Goal: Task Accomplishment & Management: Complete application form

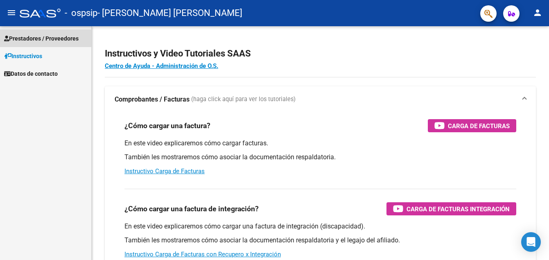
click at [70, 37] on span "Prestadores / Proveedores" at bounding box center [41, 38] width 75 height 9
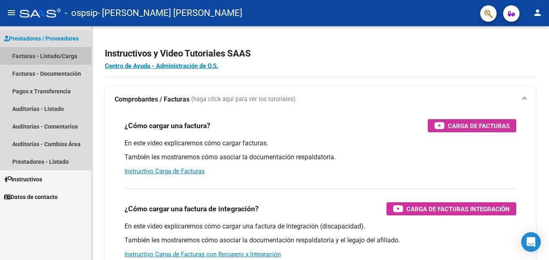
click at [63, 54] on link "Facturas - Listado/Carga" at bounding box center [45, 56] width 91 height 18
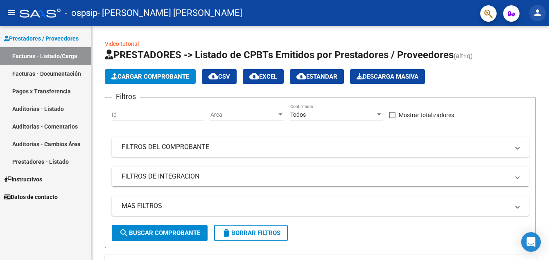
click at [538, 15] on mat-icon "person" at bounding box center [538, 13] width 10 height 10
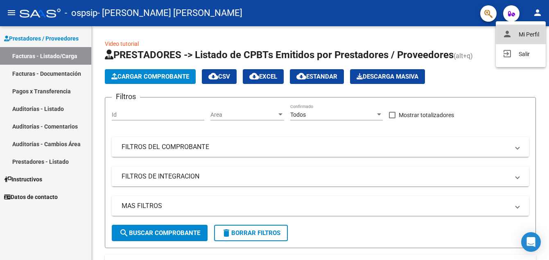
click at [530, 32] on button "person Mi Perfil" at bounding box center [521, 35] width 50 height 20
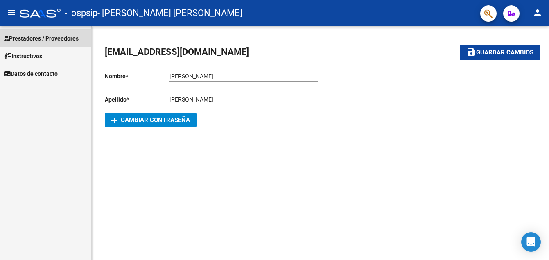
click at [62, 36] on span "Prestadores / Proveedores" at bounding box center [41, 38] width 75 height 9
click at [62, 37] on span "Prestadores / Proveedores" at bounding box center [41, 38] width 75 height 9
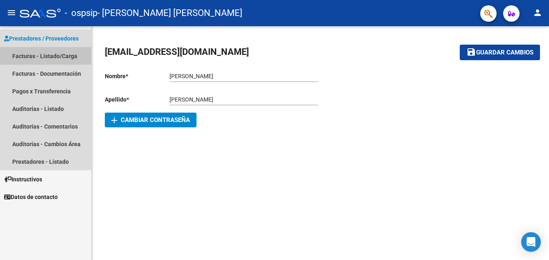
click at [61, 58] on link "Facturas - Listado/Carga" at bounding box center [45, 56] width 91 height 18
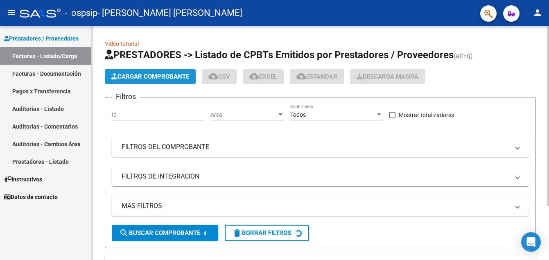
click at [180, 73] on span "Cargar Comprobante" at bounding box center [150, 76] width 78 height 7
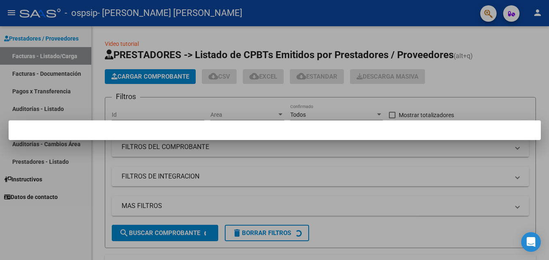
click at [179, 103] on div at bounding box center [274, 130] width 549 height 260
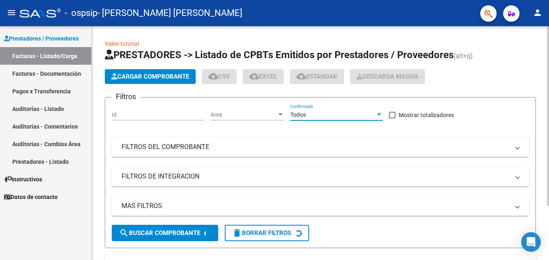
click at [337, 116] on div "Todos" at bounding box center [332, 114] width 85 height 7
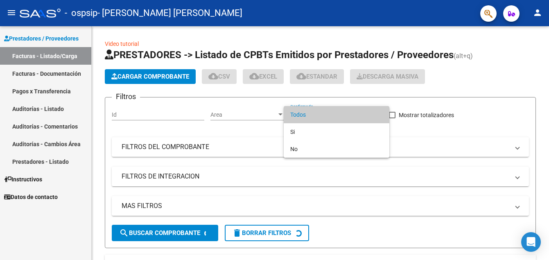
click at [226, 123] on div at bounding box center [274, 130] width 549 height 260
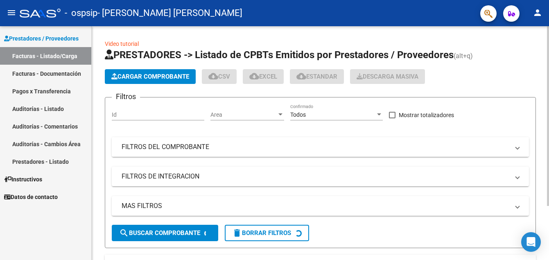
click at [193, 145] on mat-panel-title "FILTROS DEL COMPROBANTE" at bounding box center [316, 147] width 388 height 9
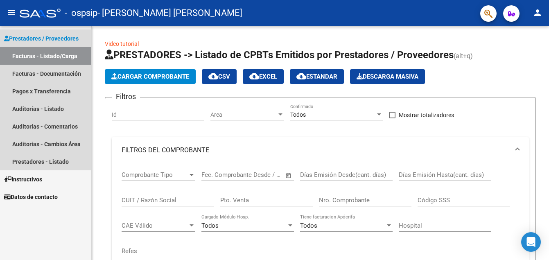
click at [59, 39] on span "Prestadores / Proveedores" at bounding box center [41, 38] width 75 height 9
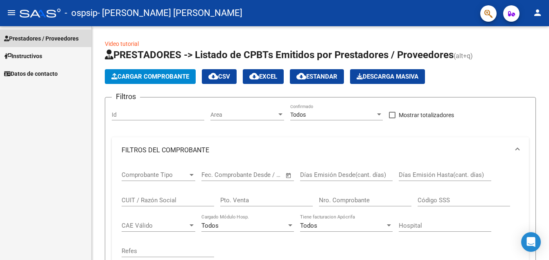
click at [59, 39] on span "Prestadores / Proveedores" at bounding box center [41, 38] width 75 height 9
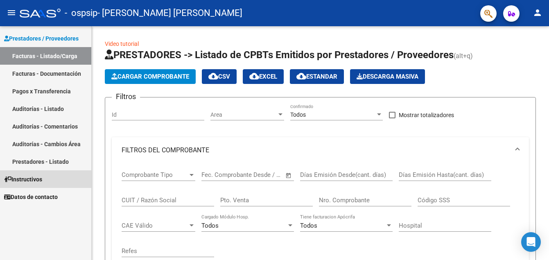
click at [38, 185] on link "Instructivos" at bounding box center [45, 179] width 91 height 18
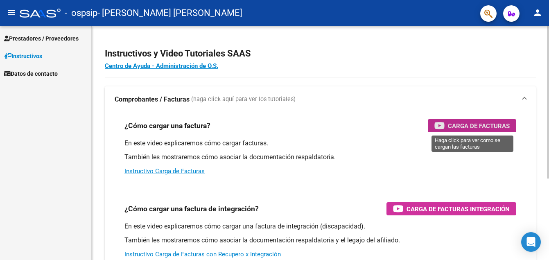
click at [448, 126] on div "Carga de Facturas" at bounding box center [472, 125] width 75 height 13
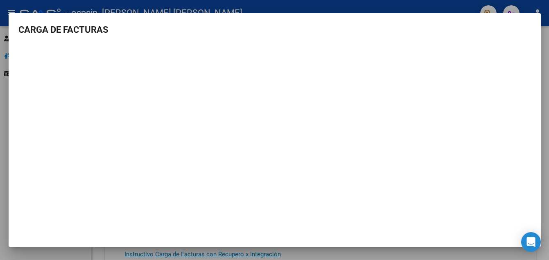
click at [541, 23] on mat-dialog-content "CARGA DE FACTURAS" at bounding box center [275, 126] width 532 height 207
click at [103, 6] on div at bounding box center [274, 130] width 549 height 260
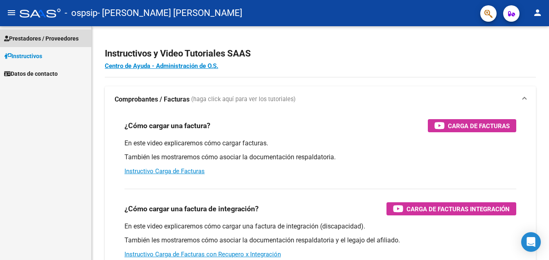
click at [57, 35] on span "Prestadores / Proveedores" at bounding box center [41, 38] width 75 height 9
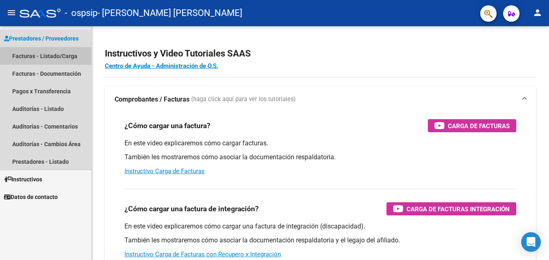
click at [43, 55] on link "Facturas - Listado/Carga" at bounding box center [45, 56] width 91 height 18
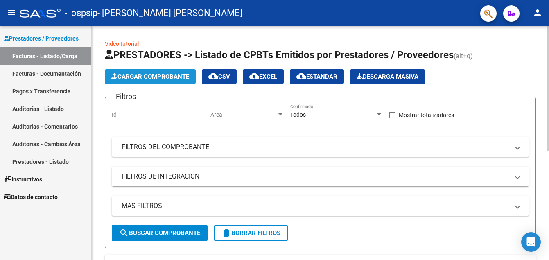
click at [137, 81] on button "Cargar Comprobante" at bounding box center [150, 76] width 91 height 15
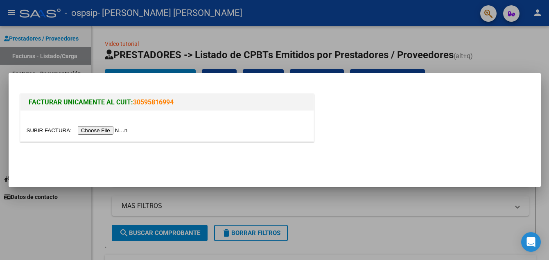
click at [102, 129] on input "file" at bounding box center [79, 130] width 104 height 9
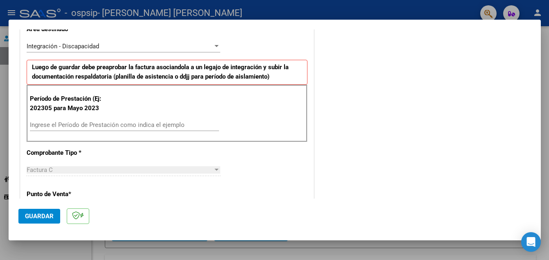
scroll to position [186, 0]
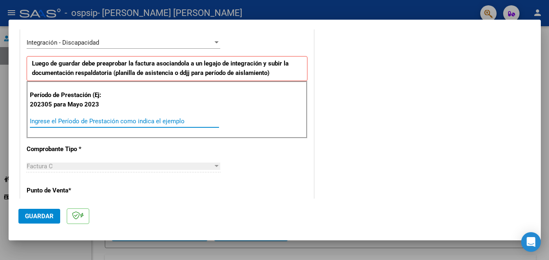
click at [61, 122] on input "Ingrese el Período de Prestación como indica el ejemplo" at bounding box center [124, 121] width 189 height 7
click at [56, 119] on input "Ingrese el Período de Prestación como indica el ejemplo" at bounding box center [124, 121] width 189 height 7
type input "202507"
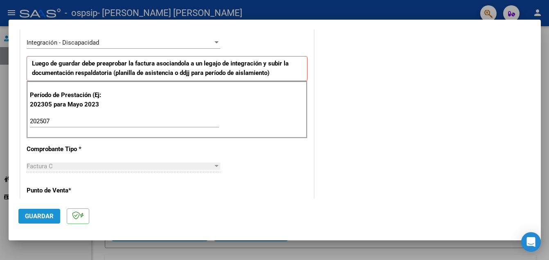
click at [48, 213] on span "Guardar" at bounding box center [39, 216] width 29 height 7
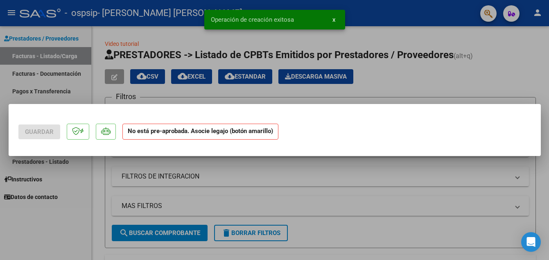
scroll to position [0, 0]
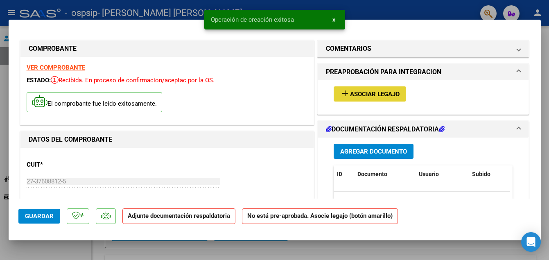
click at [369, 95] on span "Asociar Legajo" at bounding box center [375, 94] width 50 height 7
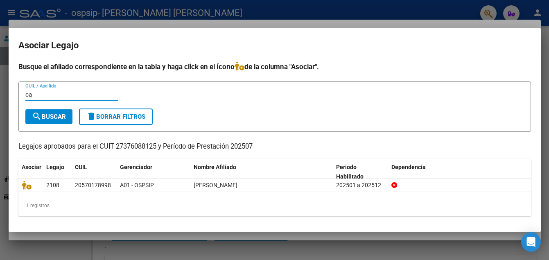
type input "c"
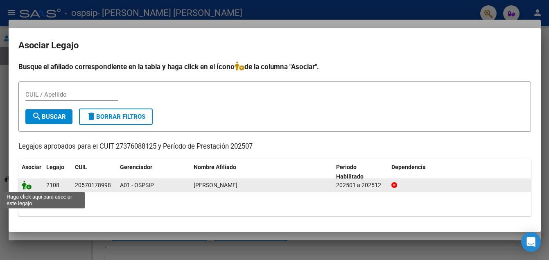
click at [29, 186] on icon at bounding box center [27, 185] width 10 height 9
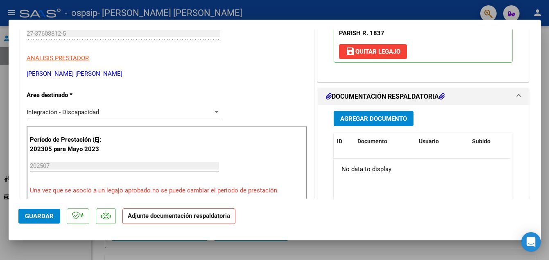
scroll to position [164, 0]
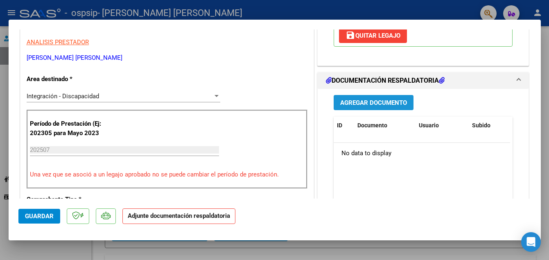
click at [378, 105] on span "Agregar Documento" at bounding box center [373, 102] width 67 height 7
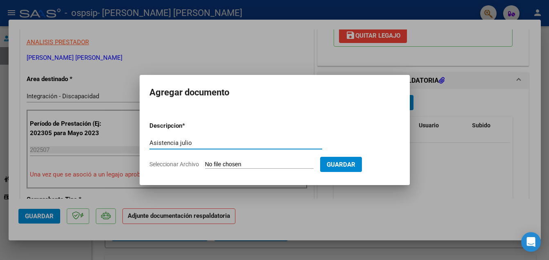
type input "Asistencia julio"
click at [211, 163] on input "Seleccionar Archivo" at bounding box center [259, 165] width 109 height 8
type input "C:\fakepath\asist [PERSON_NAME].pdf"
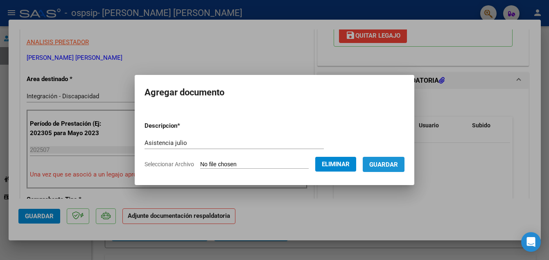
click at [386, 164] on span "Guardar" at bounding box center [383, 164] width 29 height 7
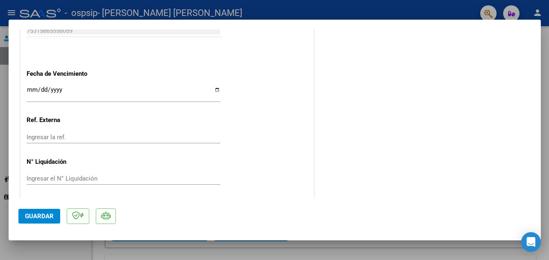
scroll to position [564, 0]
click at [43, 227] on mat-dialog-actions "Guardar" at bounding box center [274, 215] width 513 height 32
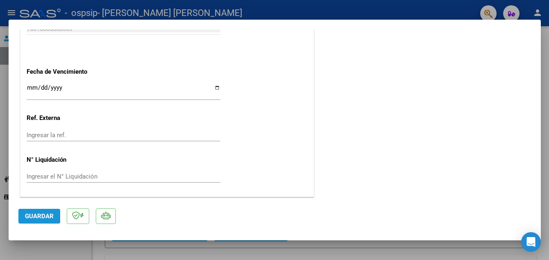
click at [43, 214] on span "Guardar" at bounding box center [39, 216] width 29 height 7
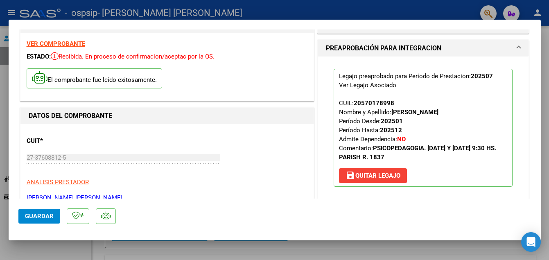
scroll to position [0, 0]
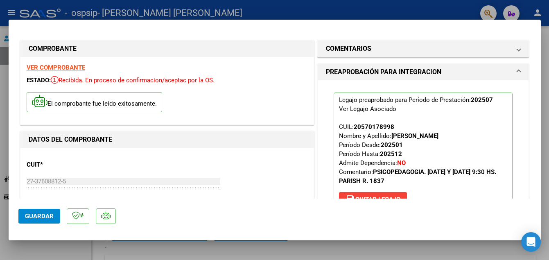
click at [235, 12] on div at bounding box center [274, 130] width 549 height 260
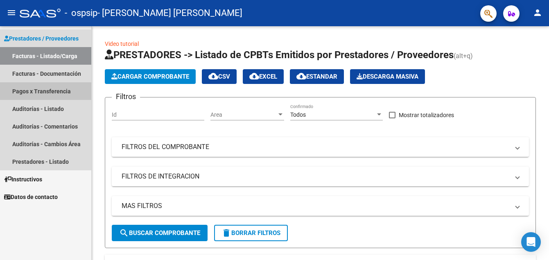
click at [49, 93] on link "Pagos x Transferencia" at bounding box center [45, 91] width 91 height 18
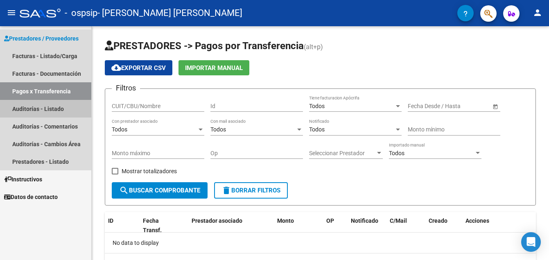
click at [43, 109] on link "Auditorías - Listado" at bounding box center [45, 109] width 91 height 18
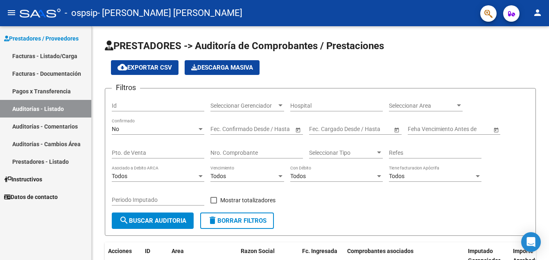
click at [74, 57] on link "Facturas - Listado/Carga" at bounding box center [45, 56] width 91 height 18
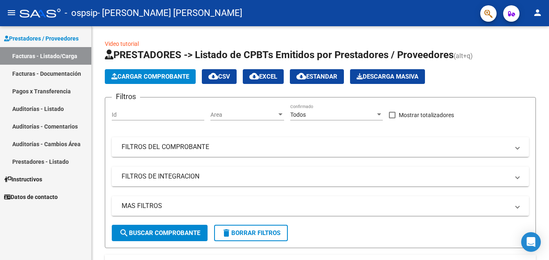
click at [59, 75] on link "Facturas - Documentación" at bounding box center [45, 74] width 91 height 18
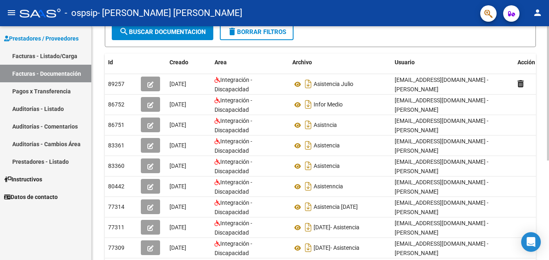
scroll to position [123, 0]
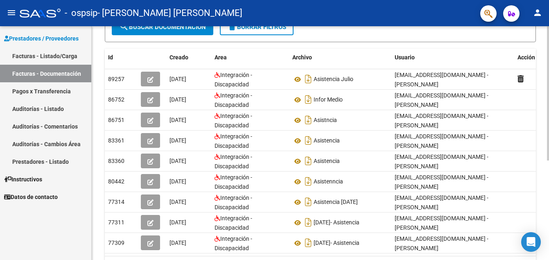
click at [549, 179] on html "menu - ospsip - [PERSON_NAME] [PERSON_NAME] person Prestadores / Proveedores Fa…" at bounding box center [274, 130] width 549 height 260
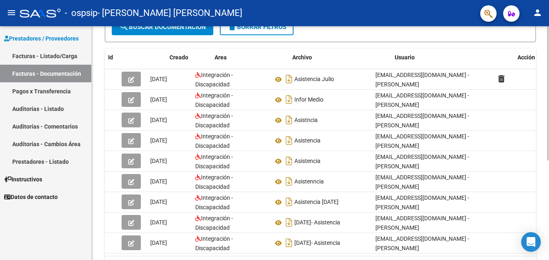
scroll to position [0, 0]
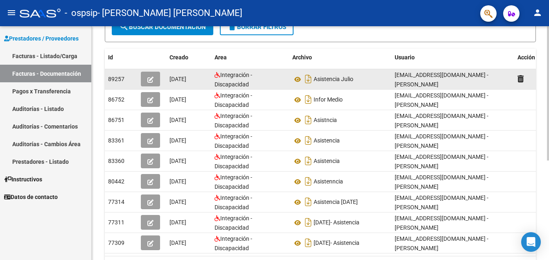
click at [115, 83] on div "89257" at bounding box center [121, 79] width 26 height 9
drag, startPoint x: 115, startPoint y: 83, endPoint x: 149, endPoint y: 77, distance: 34.5
click at [149, 77] on icon "button" at bounding box center [150, 80] width 6 height 6
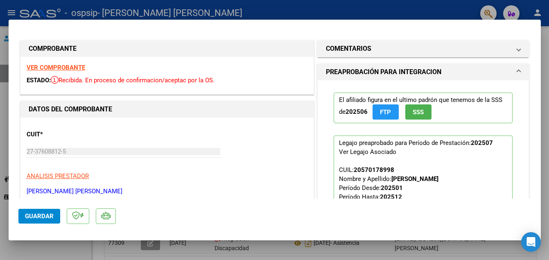
click at [454, 20] on mat-dialog-container "COMPROBANTE VER COMPROBANTE ESTADO: Recibida. En proceso de confirmacion/acepta…" at bounding box center [275, 130] width 532 height 221
click at [443, 8] on div at bounding box center [274, 130] width 549 height 260
type input "$ 0,00"
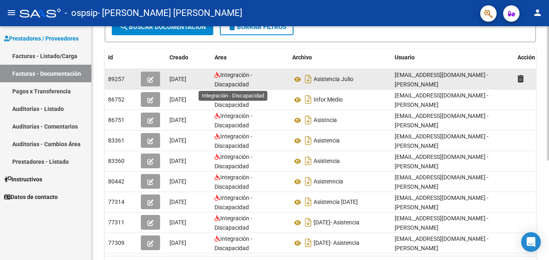
click at [233, 77] on span "Integración - Discapacidad" at bounding box center [234, 80] width 38 height 16
